Goal: Find contact information: Find contact information

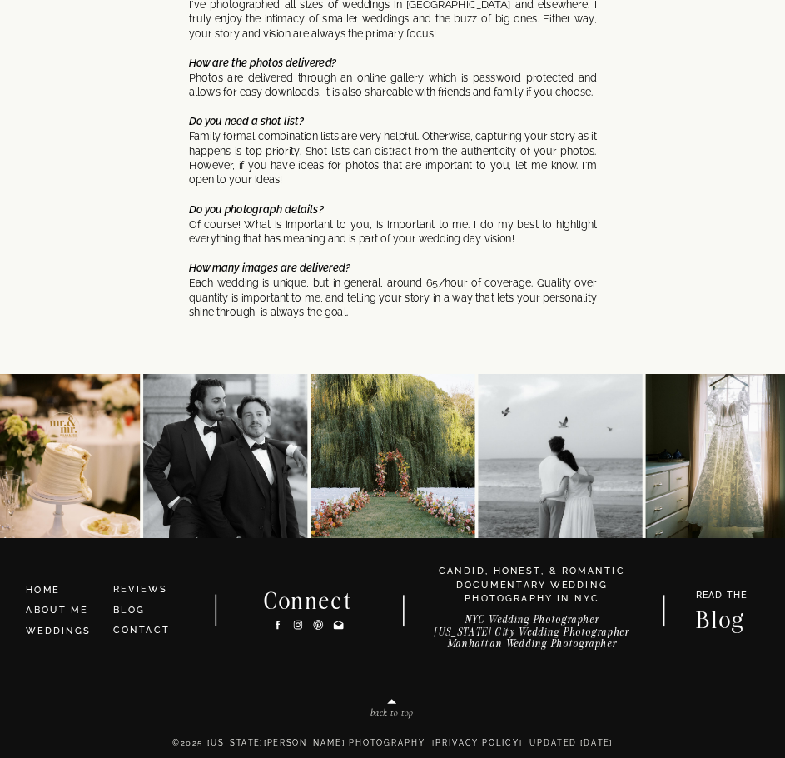
scroll to position [6819, 0]
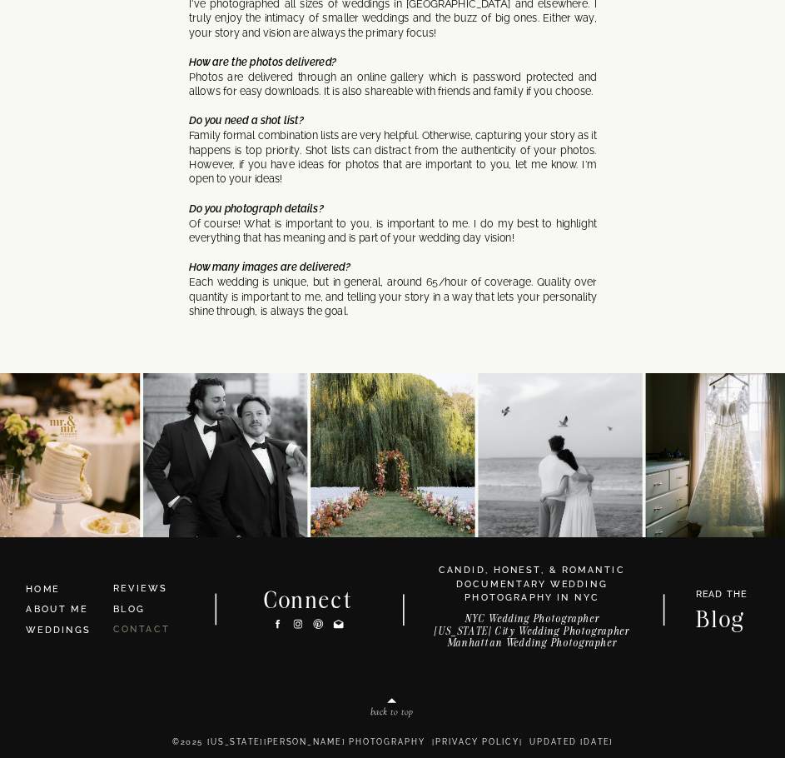
click at [132, 625] on link "CONTACT" at bounding box center [141, 629] width 57 height 11
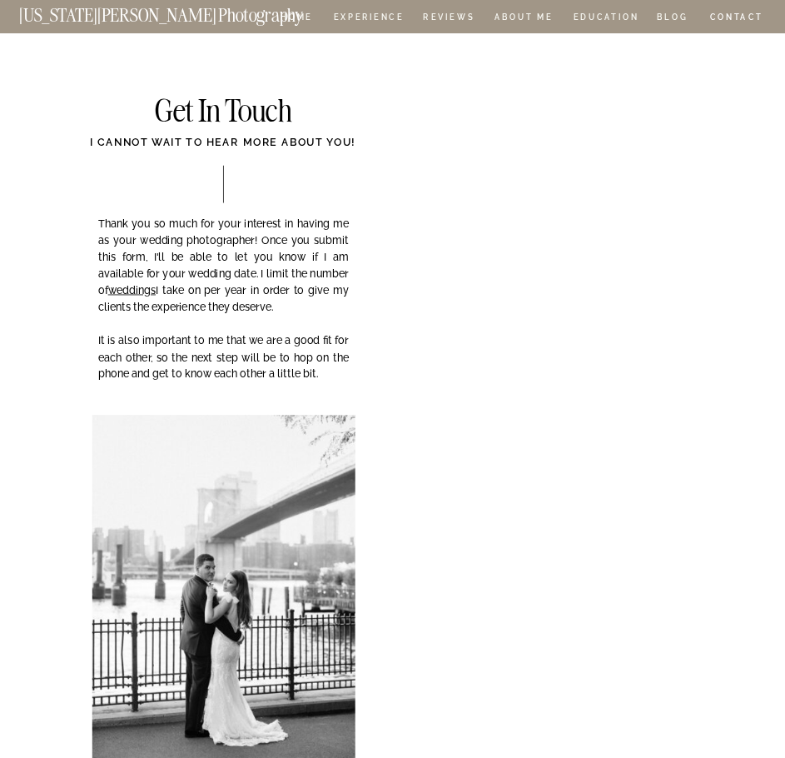
click at [281, 15] on nav "[US_STATE][PERSON_NAME] Photography" at bounding box center [183, 12] width 328 height 11
